Goal: Find contact information: Obtain details needed to contact an individual or organization

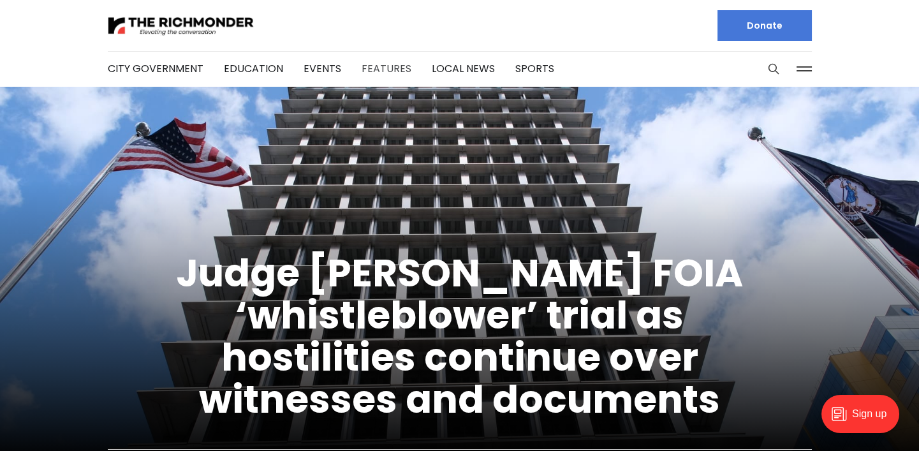
click at [364, 70] on link "Features" at bounding box center [387, 68] width 50 height 15
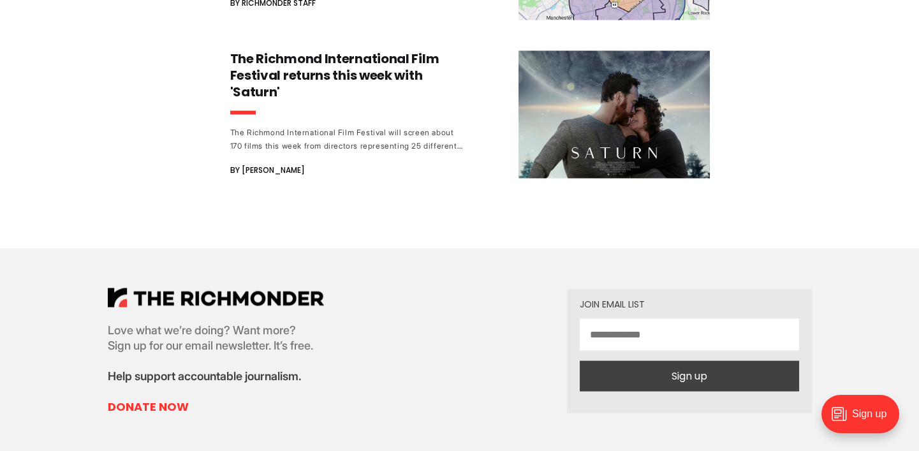
scroll to position [16218, 0]
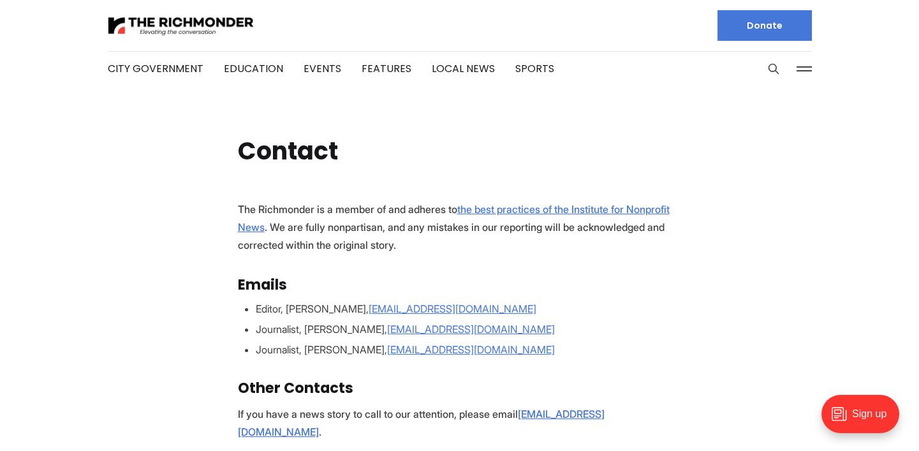
click at [376, 240] on p "The Richmonder is a member of and adheres to the best practices of the Institut…" at bounding box center [460, 227] width 444 height 54
click at [459, 64] on link "Local News" at bounding box center [463, 68] width 63 height 15
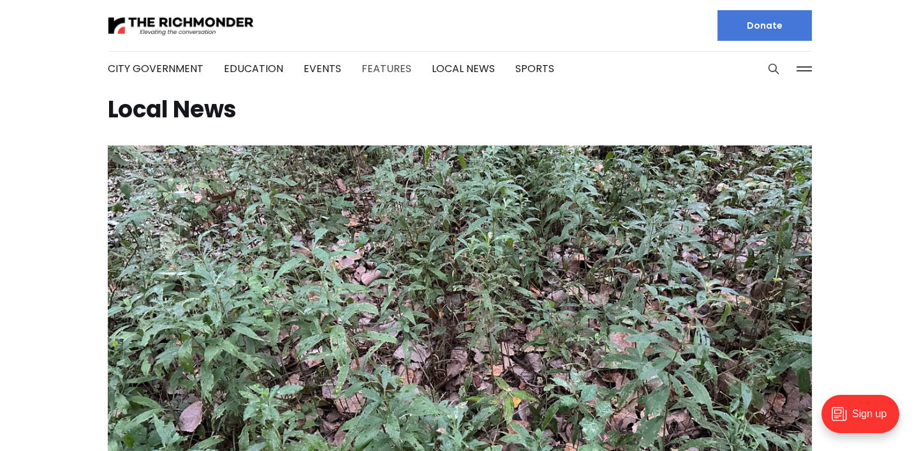
click at [364, 66] on link "Features" at bounding box center [387, 68] width 50 height 15
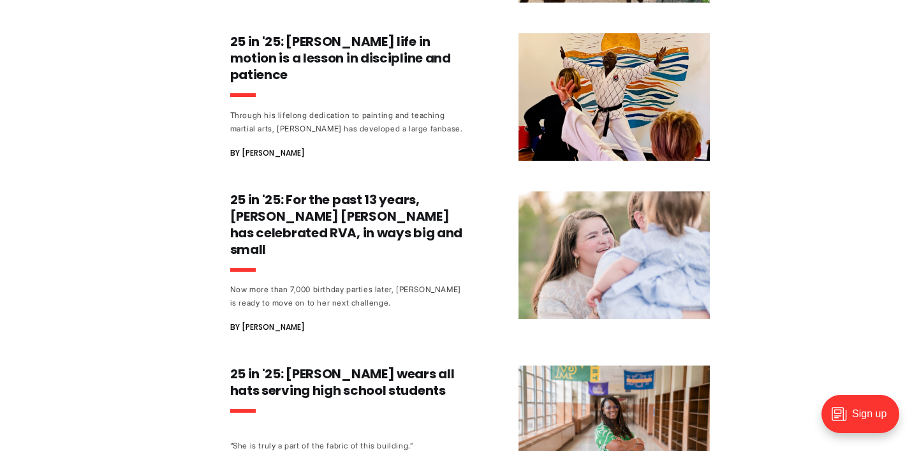
scroll to position [878, 0]
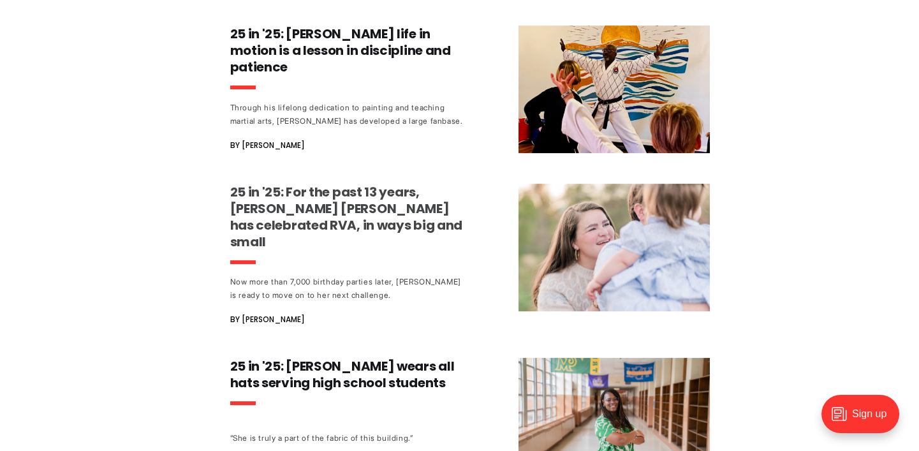
click at [288, 187] on h3 "25 in '25: For the past 13 years, [PERSON_NAME] [PERSON_NAME] has celebrated RV…" at bounding box center [348, 217] width 237 height 66
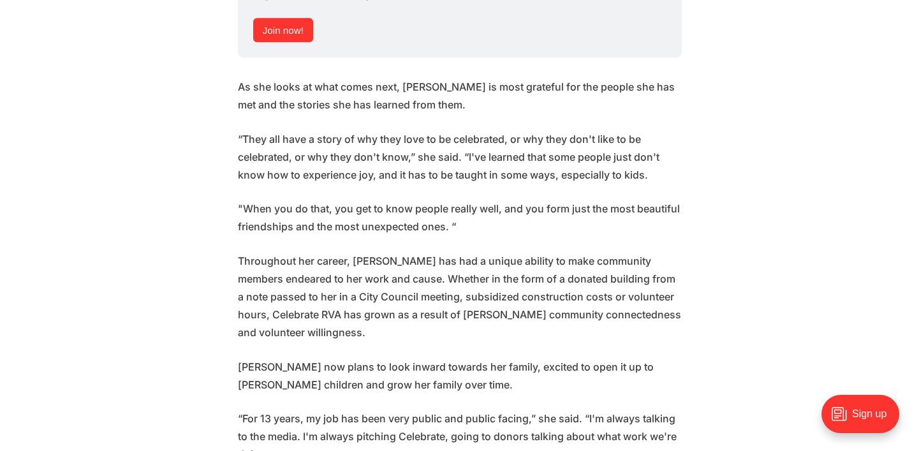
scroll to position [2695, 0]
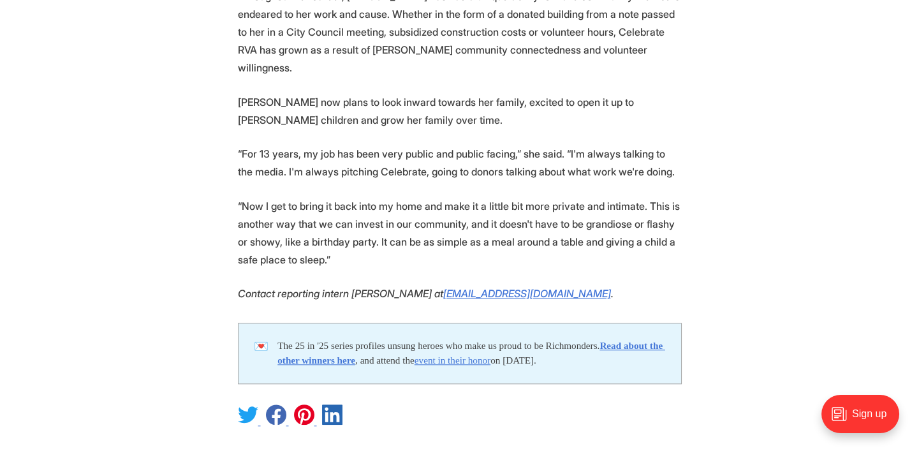
click at [667, 284] on p "Contact reporting intern [PERSON_NAME] at [EMAIL_ADDRESS][DOMAIN_NAME] ." at bounding box center [460, 293] width 444 height 18
drag, startPoint x: 615, startPoint y: 272, endPoint x: 469, endPoint y: 272, distance: 145.4
click at [469, 284] on p "Contact reporting intern [PERSON_NAME] at [EMAIL_ADDRESS][DOMAIN_NAME] ." at bounding box center [460, 293] width 444 height 18
copy em "[EMAIL_ADDRESS][DOMAIN_NAME]"
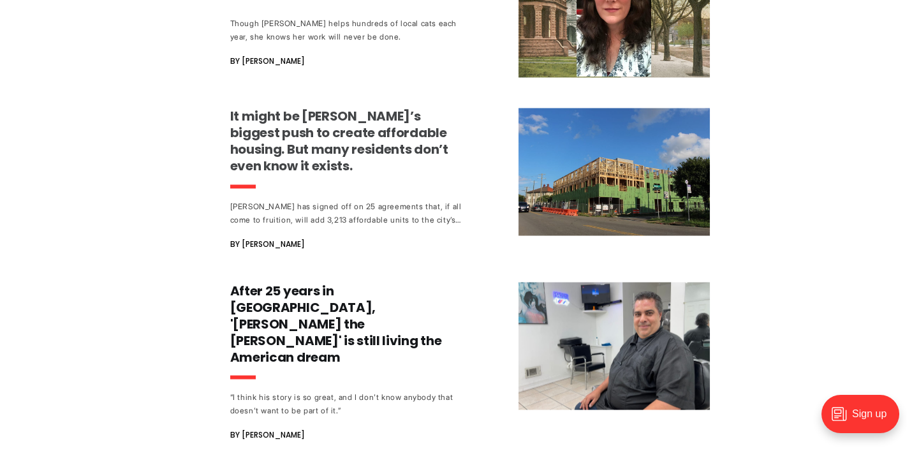
scroll to position [4871, 0]
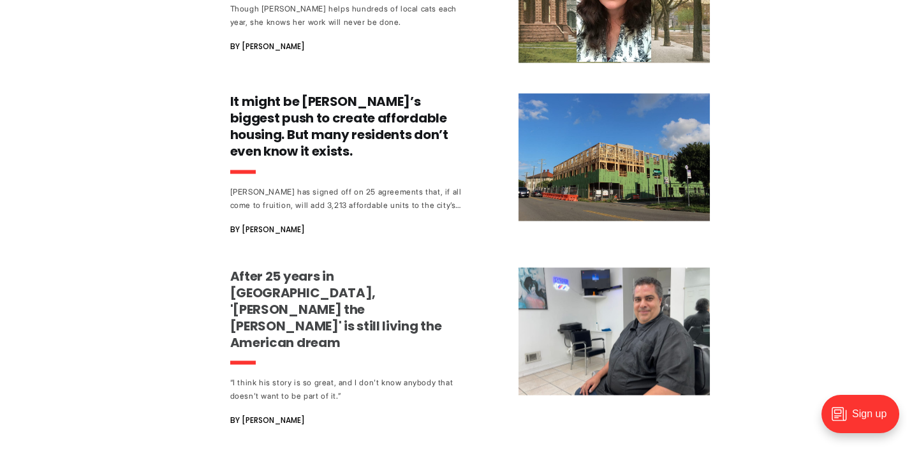
click at [267, 267] on h3 "After 25 years in [GEOGRAPHIC_DATA], '[PERSON_NAME] the [PERSON_NAME]' is still…" at bounding box center [348, 308] width 237 height 83
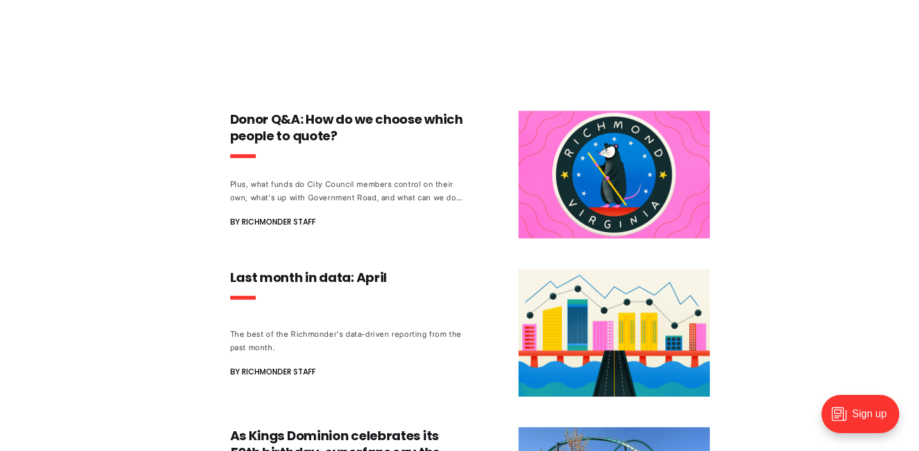
scroll to position [7452, 0]
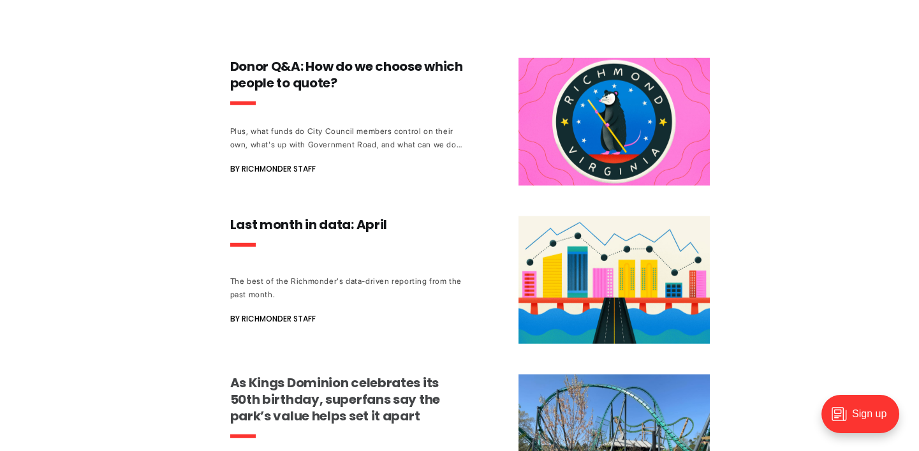
click at [270, 374] on h3 "As Kings Dominion celebrates its 50th birthday, superfans say the park’s value …" at bounding box center [348, 399] width 237 height 50
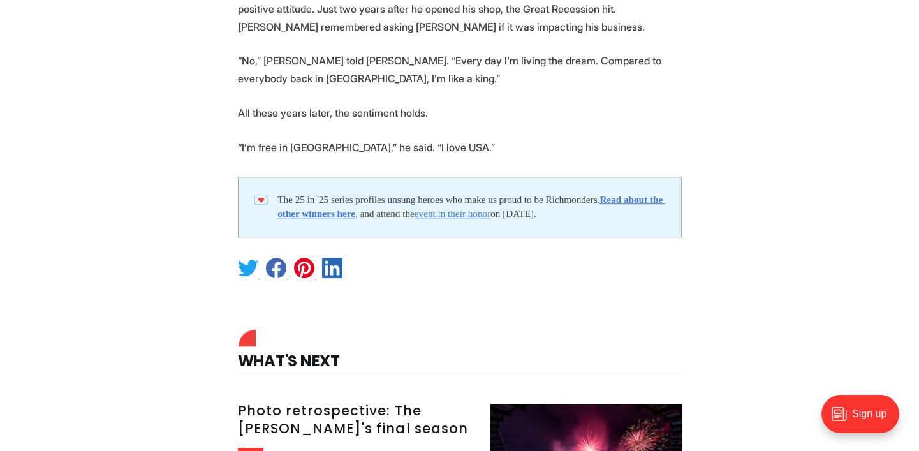
scroll to position [2031, 0]
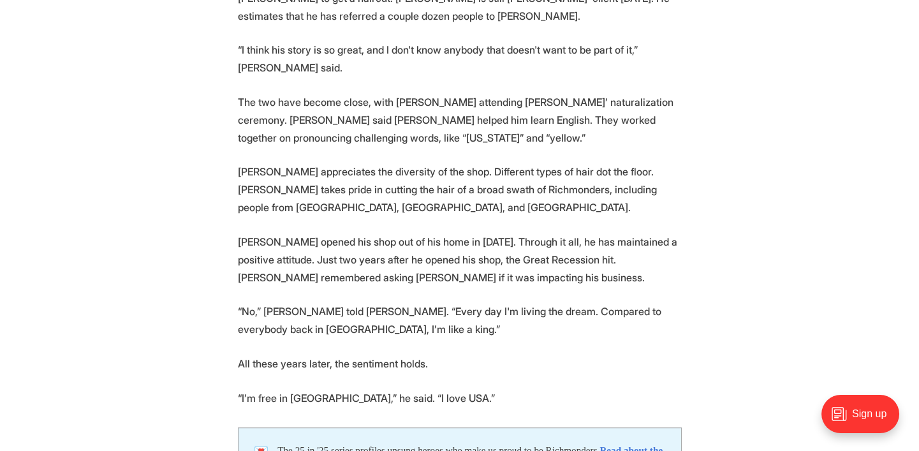
click at [528, 389] on p "“I’m free in [GEOGRAPHIC_DATA],” he said. “I love USA.”" at bounding box center [460, 398] width 444 height 18
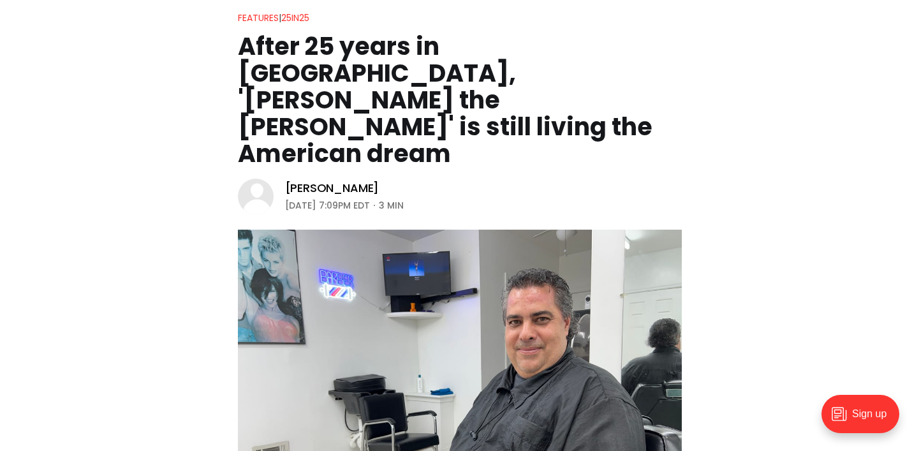
scroll to position [120, 0]
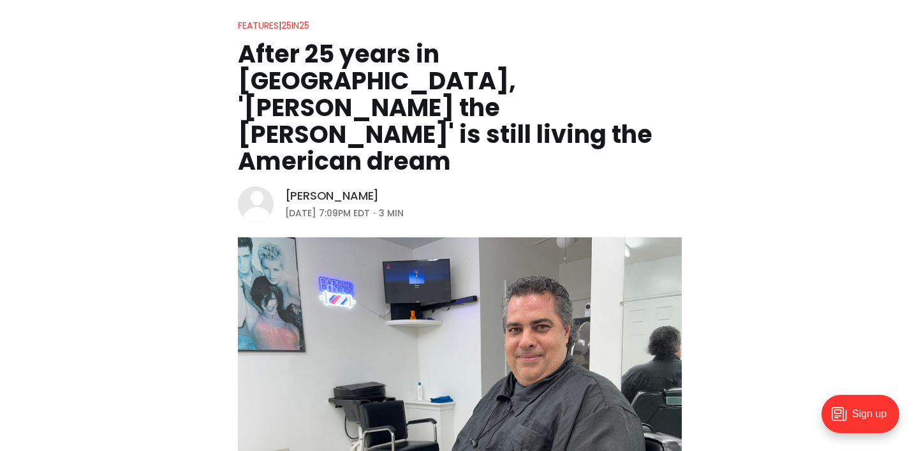
click at [302, 188] on link "[PERSON_NAME]" at bounding box center [332, 195] width 94 height 15
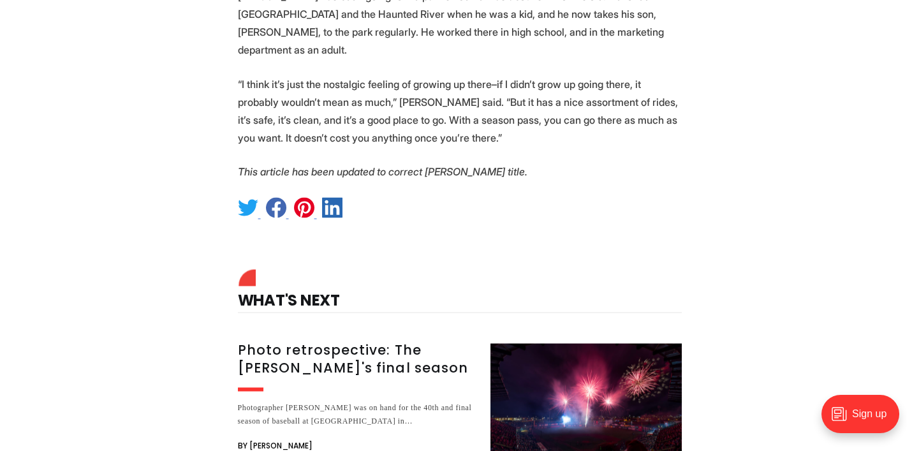
scroll to position [4522, 0]
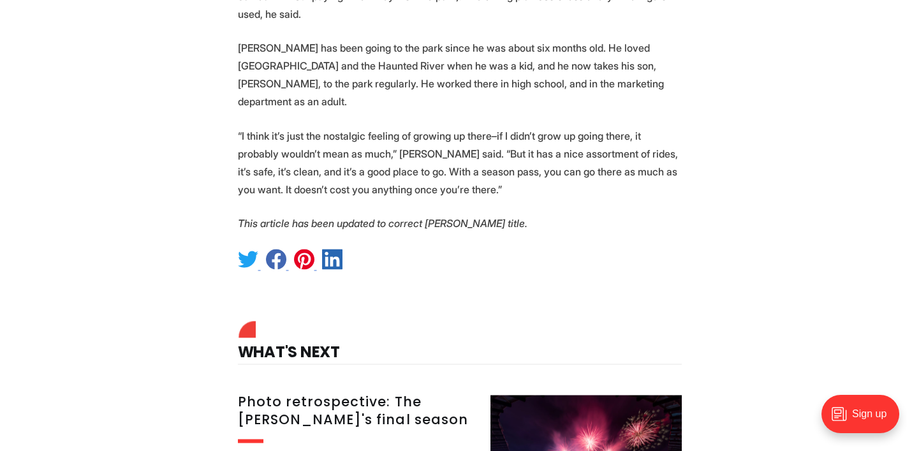
click at [492, 230] on em "This article has been updated to correct Katherine O'Donnell's title." at bounding box center [383, 223] width 290 height 13
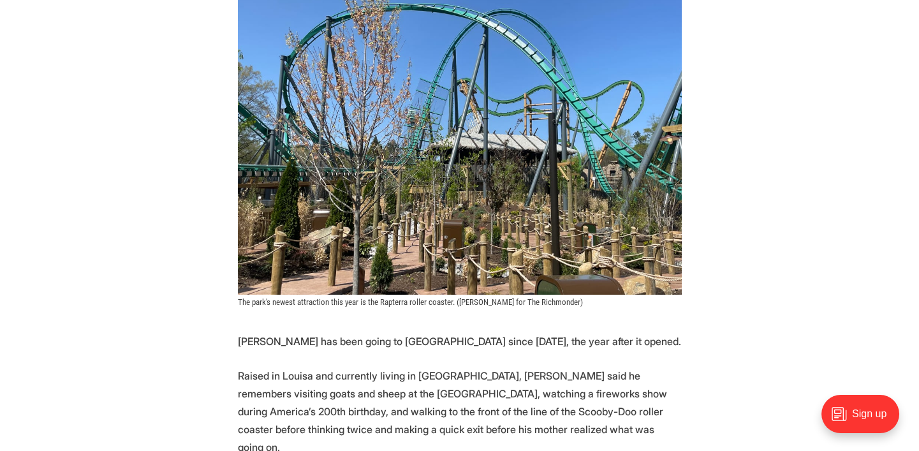
scroll to position [0, 0]
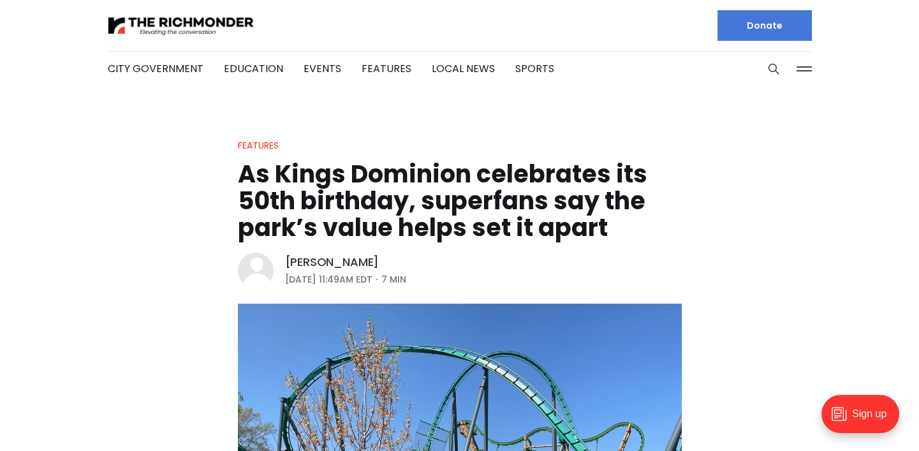
click at [331, 255] on link "[PERSON_NAME]" at bounding box center [332, 262] width 94 height 15
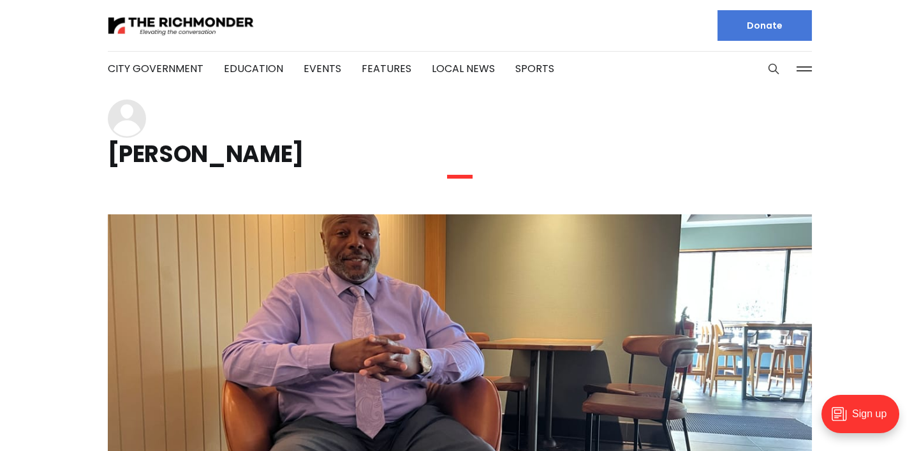
click at [159, 153] on h1 "[PERSON_NAME]" at bounding box center [460, 154] width 704 height 20
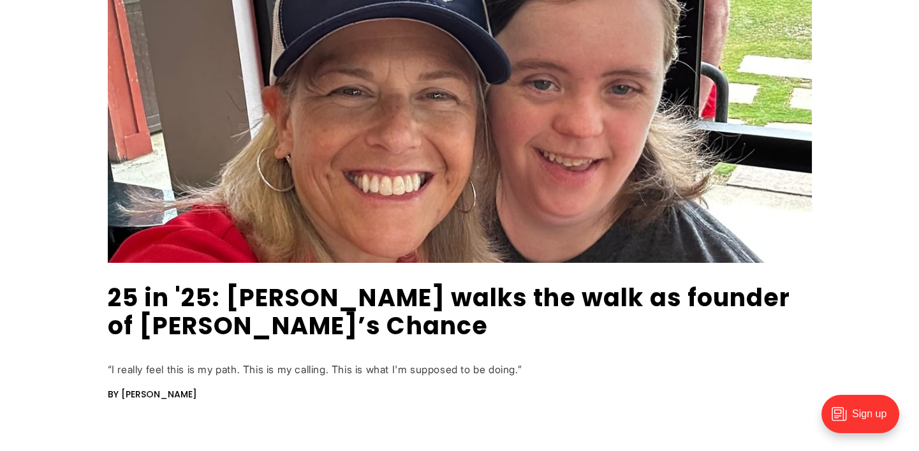
scroll to position [104, 0]
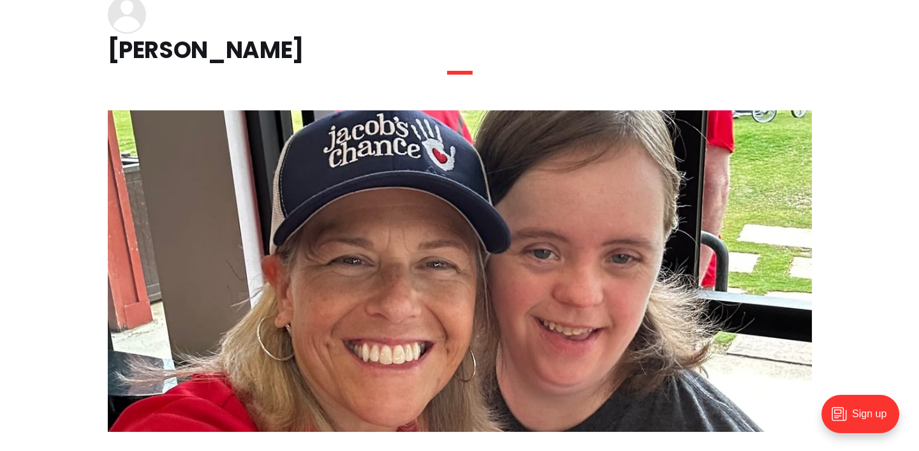
click at [221, 53] on h1 "[PERSON_NAME]" at bounding box center [460, 50] width 704 height 20
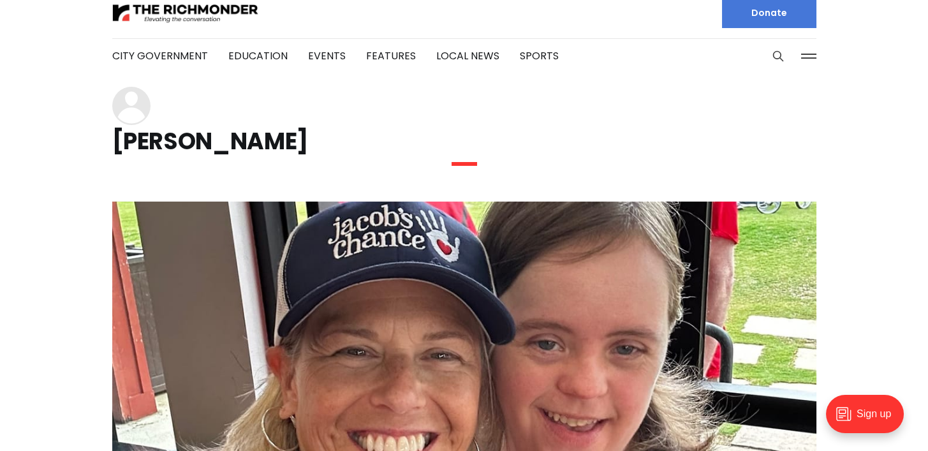
scroll to position [0, 0]
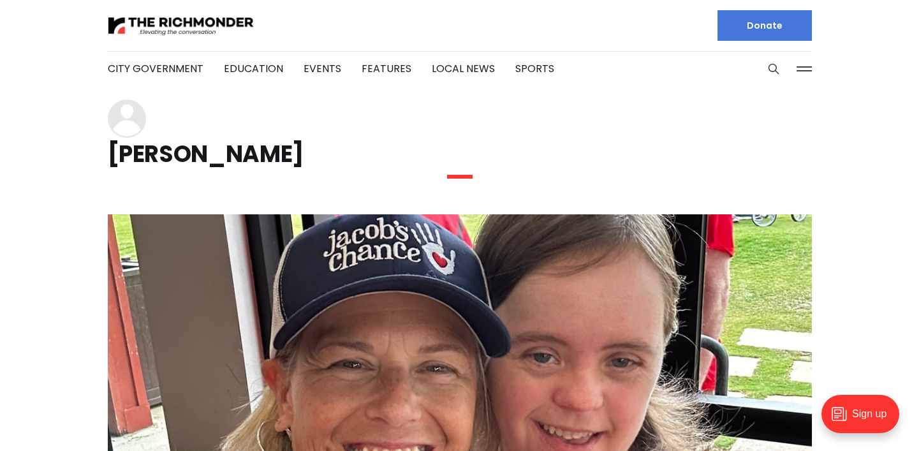
click at [803, 74] on button at bounding box center [804, 68] width 19 height 19
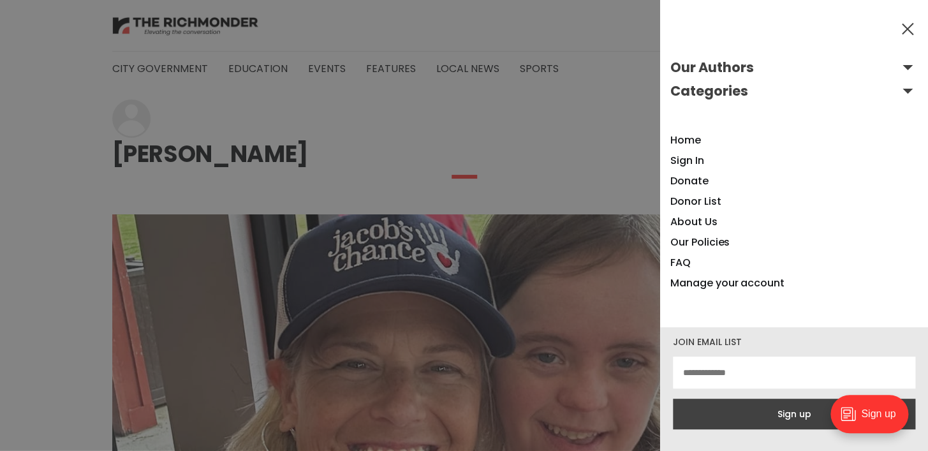
click at [906, 62] on button "Our Authors" at bounding box center [793, 67] width 247 height 20
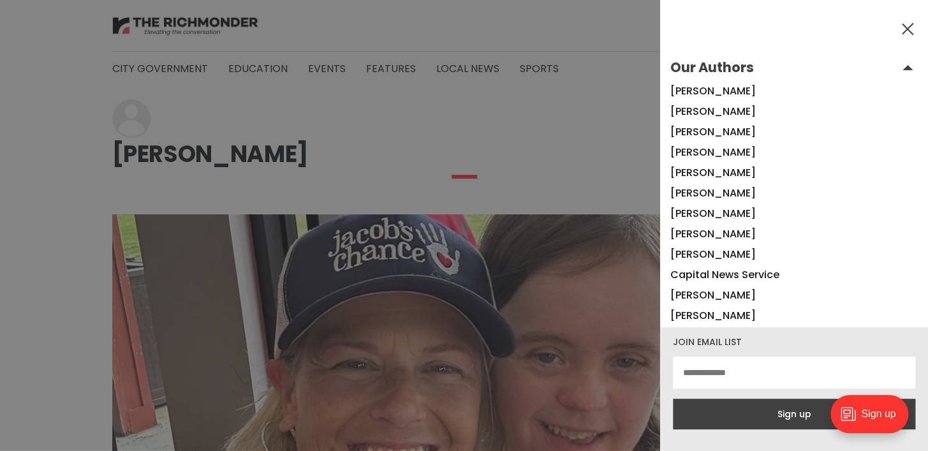
click at [710, 69] on button "Our Authors" at bounding box center [793, 67] width 247 height 20
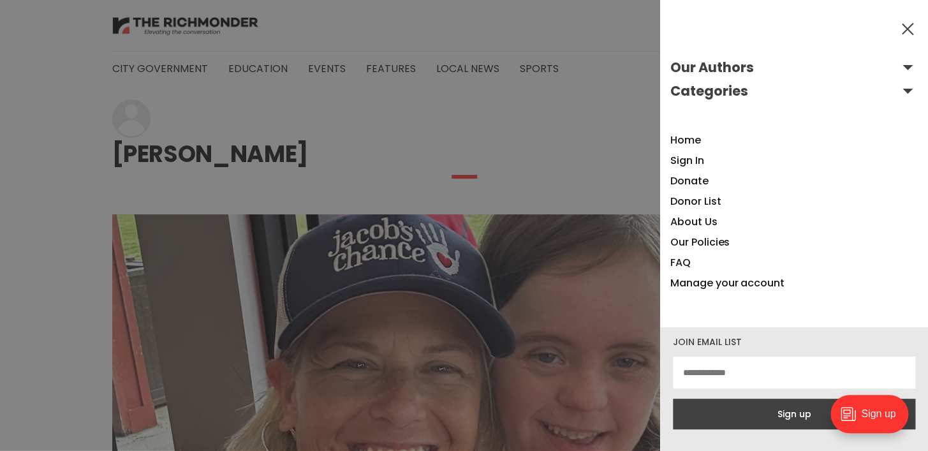
click at [724, 69] on button "Our Authors" at bounding box center [793, 67] width 247 height 20
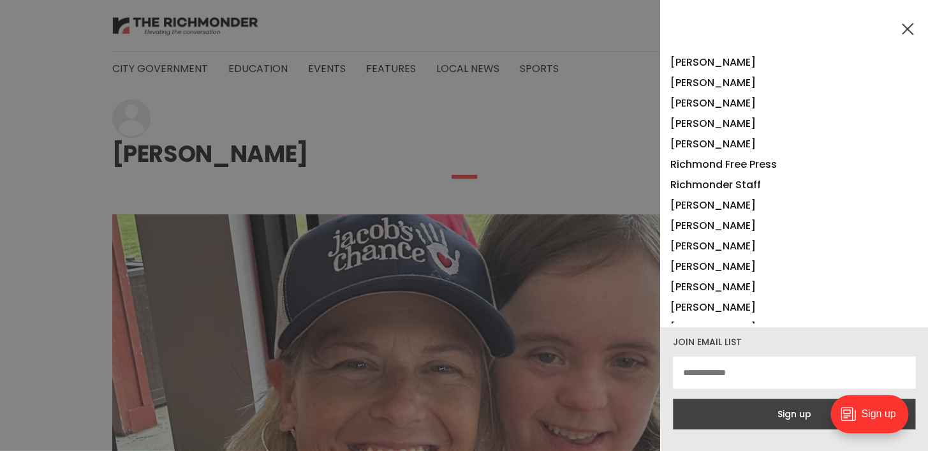
scroll to position [1153, 0]
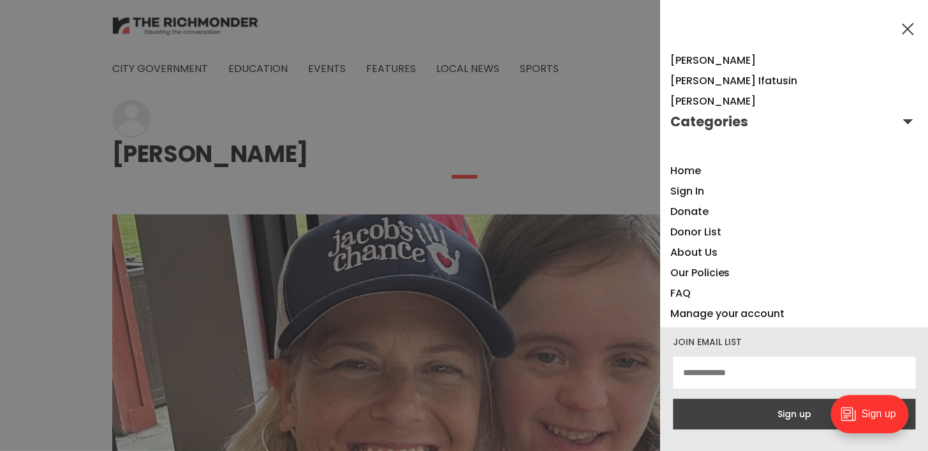
click at [683, 123] on button "Categories" at bounding box center [793, 122] width 247 height 20
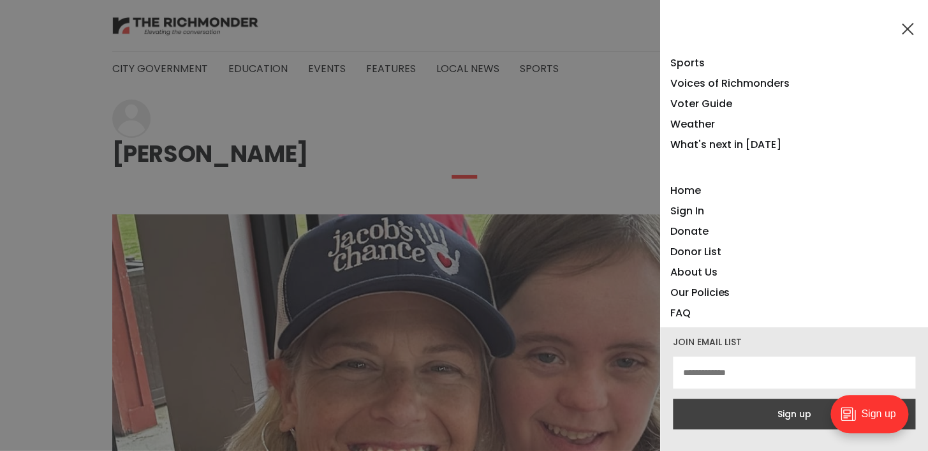
scroll to position [1500, 0]
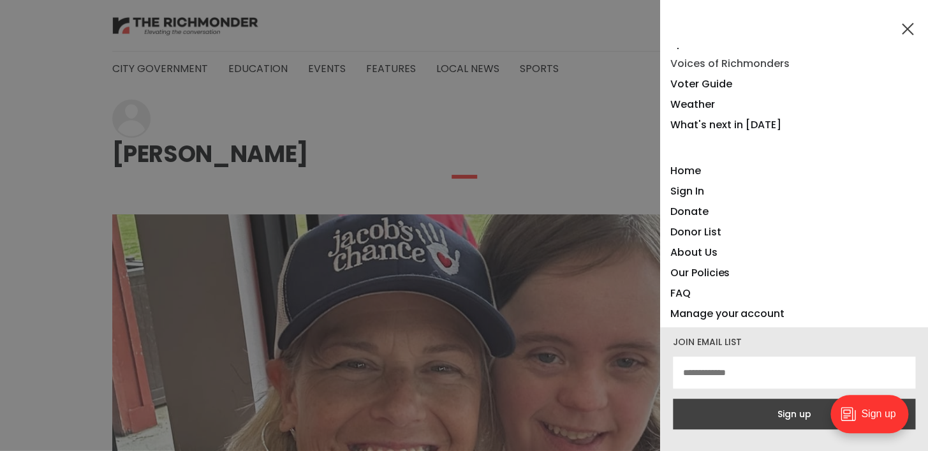
click at [733, 68] on link "Voices of Richmonders" at bounding box center [729, 63] width 119 height 15
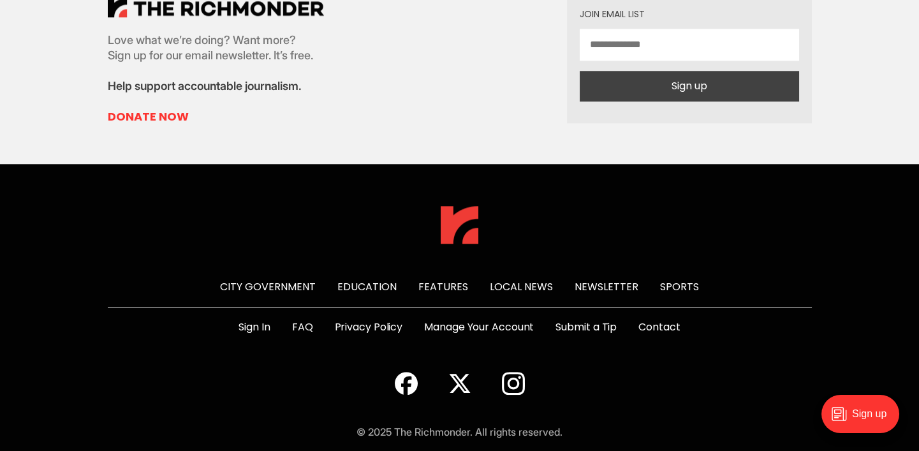
scroll to position [3738, 0]
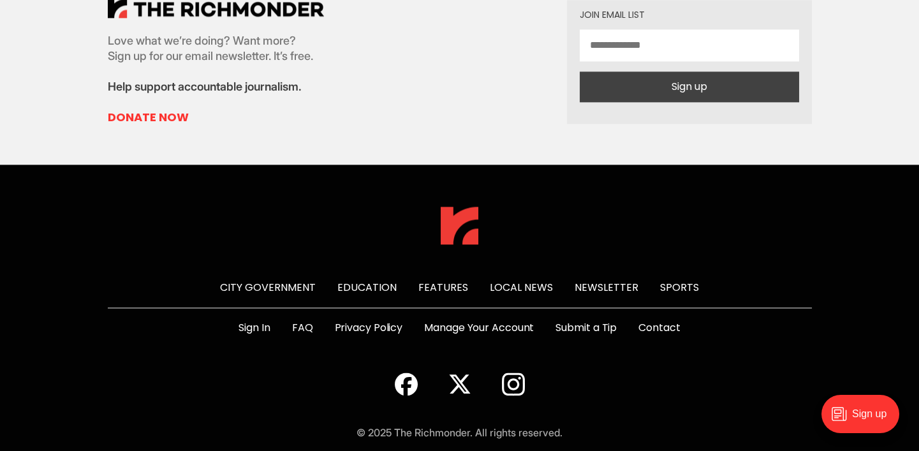
click at [595, 320] on link "Submit a Tip" at bounding box center [586, 327] width 61 height 15
click at [679, 320] on link "Contact" at bounding box center [659, 327] width 41 height 15
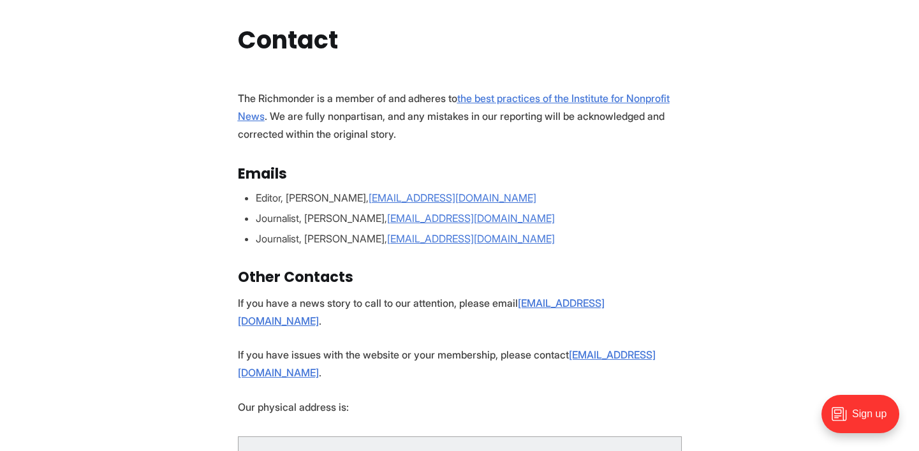
scroll to position [124, 0]
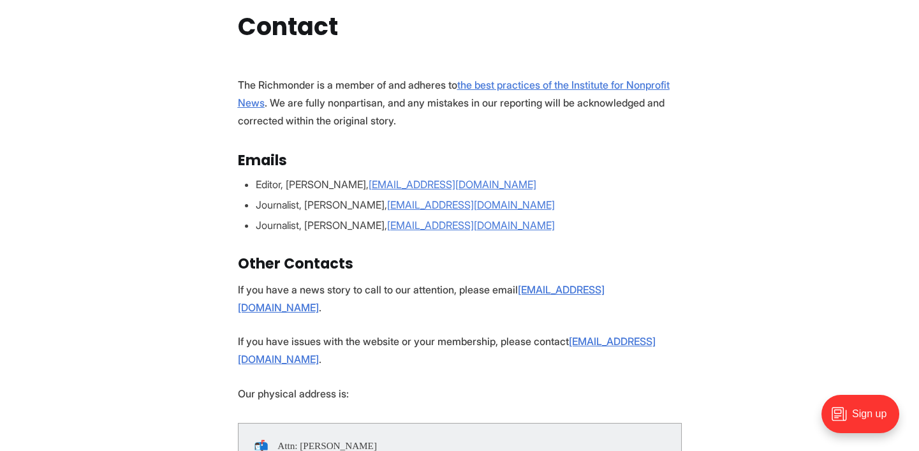
click at [559, 193] on ul "Editor, [PERSON_NAME], [EMAIL_ADDRESS][DOMAIN_NAME] Journalist, [PERSON_NAME], …" at bounding box center [460, 205] width 444 height 56
drag, startPoint x: 539, startPoint y: 205, endPoint x: 398, endPoint y: 205, distance: 141.0
click at [398, 205] on li "Journalist, [PERSON_NAME], [EMAIL_ADDRESS][DOMAIN_NAME]" at bounding box center [469, 204] width 426 height 15
click at [399, 205] on link "[EMAIL_ADDRESS][DOMAIN_NAME]" at bounding box center [471, 204] width 168 height 13
click at [399, 205] on section "The Richmonder is a member of and adheres to the best practices of the Institut…" at bounding box center [459, 321] width 919 height 490
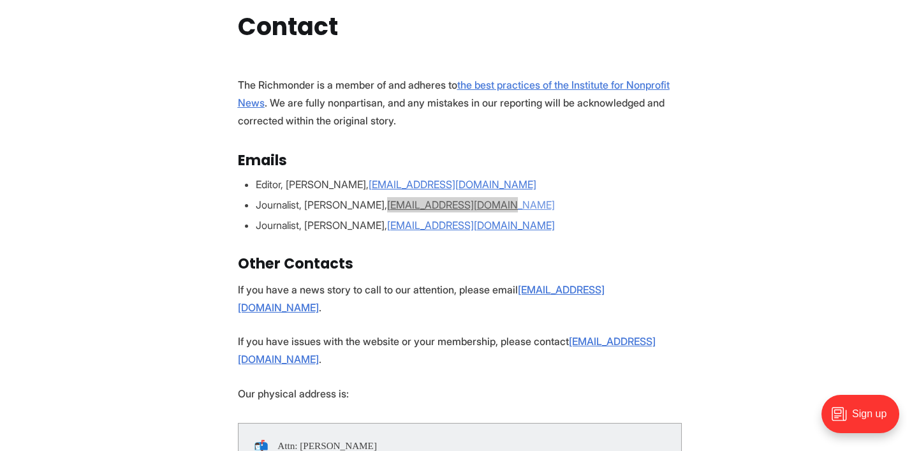
scroll to position [133, 0]
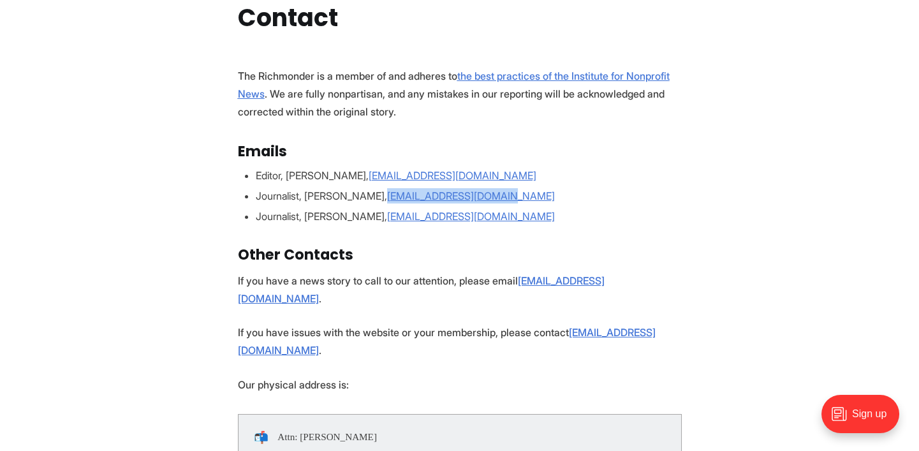
copy link "[EMAIL_ADDRESS][DOMAIN_NAME]"
drag, startPoint x: 545, startPoint y: 214, endPoint x: 397, endPoint y: 213, distance: 147.3
click at [397, 213] on li "Journalist, [PERSON_NAME], [EMAIL_ADDRESS][DOMAIN_NAME]" at bounding box center [469, 216] width 426 height 15
copy link "[EMAIL_ADDRESS][DOMAIN_NAME]"
